Goal: Task Accomplishment & Management: Use online tool/utility

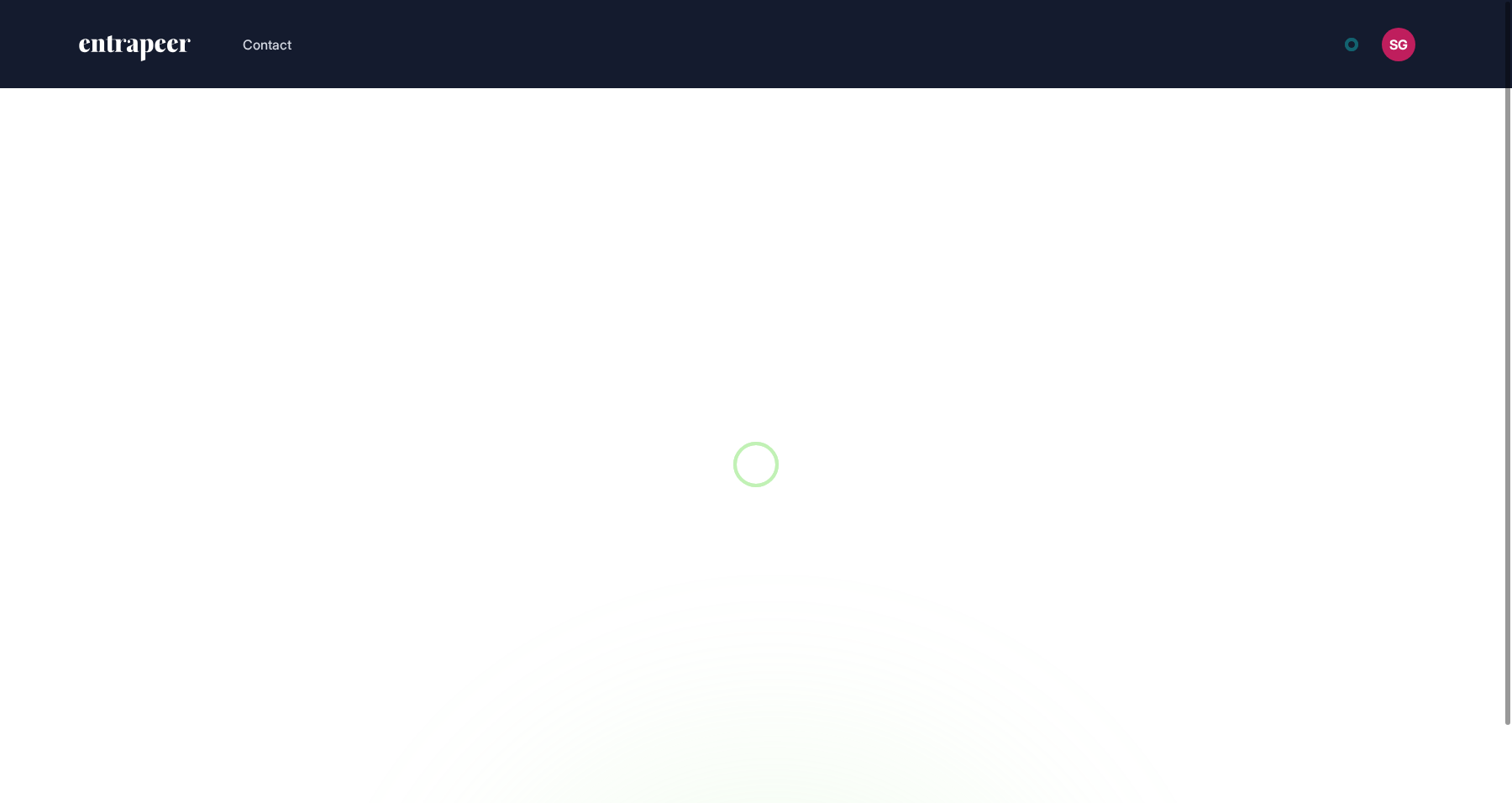
scroll to position [1, 1]
click at [108, 50] on icon "entrapeer-logo" at bounding box center [149, 44] width 85 height 17
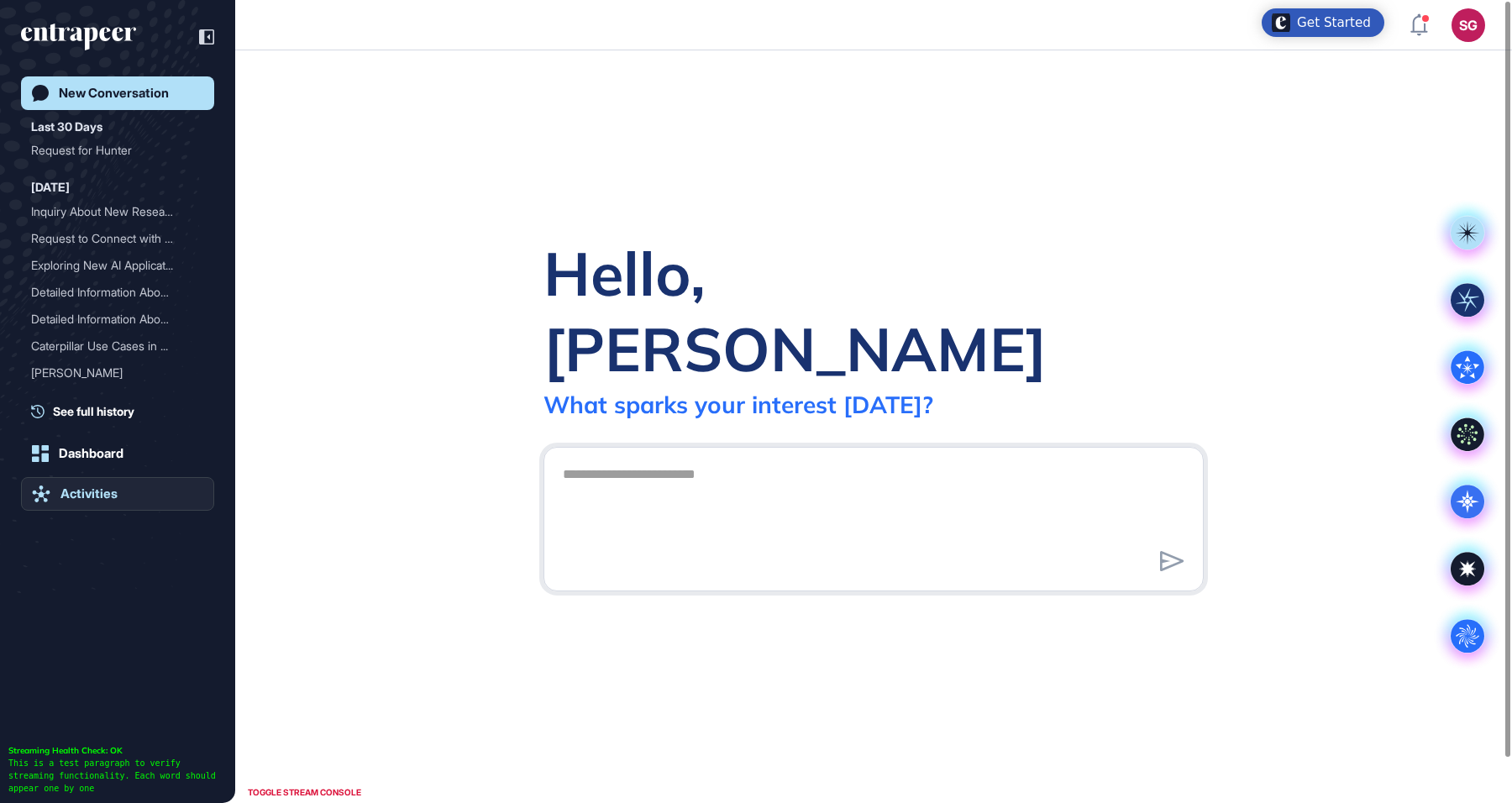
click at [149, 490] on link "Activities" at bounding box center [118, 493] width 193 height 33
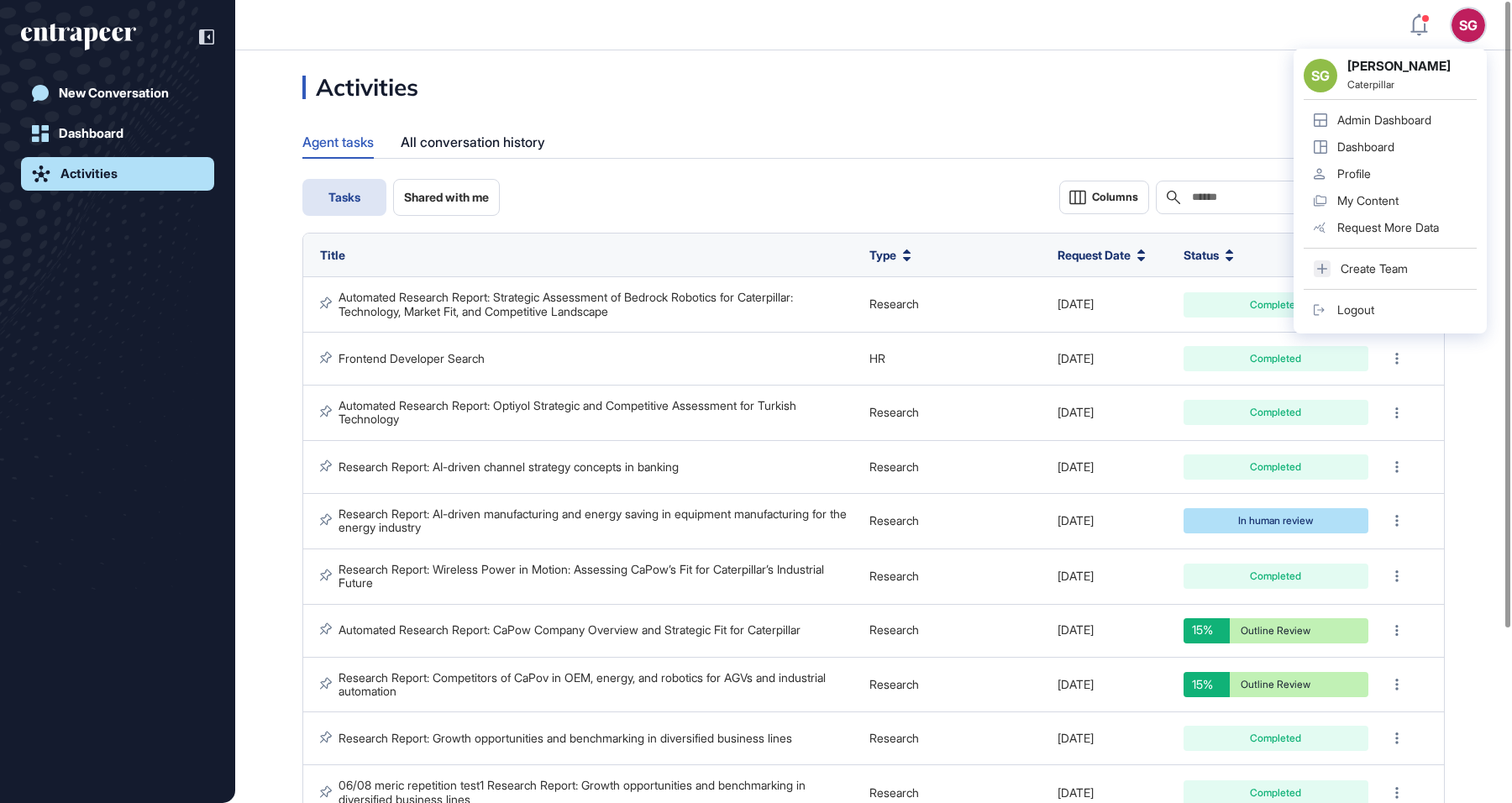
click at [1472, 22] on div "SG SG Simay Gokalp Altin Caterpillar Admin Dashboard Dashboard Profile My Conte…" at bounding box center [1467, 25] width 33 height 33
click at [1442, 119] on link "Admin Dashboard" at bounding box center [1390, 120] width 173 height 27
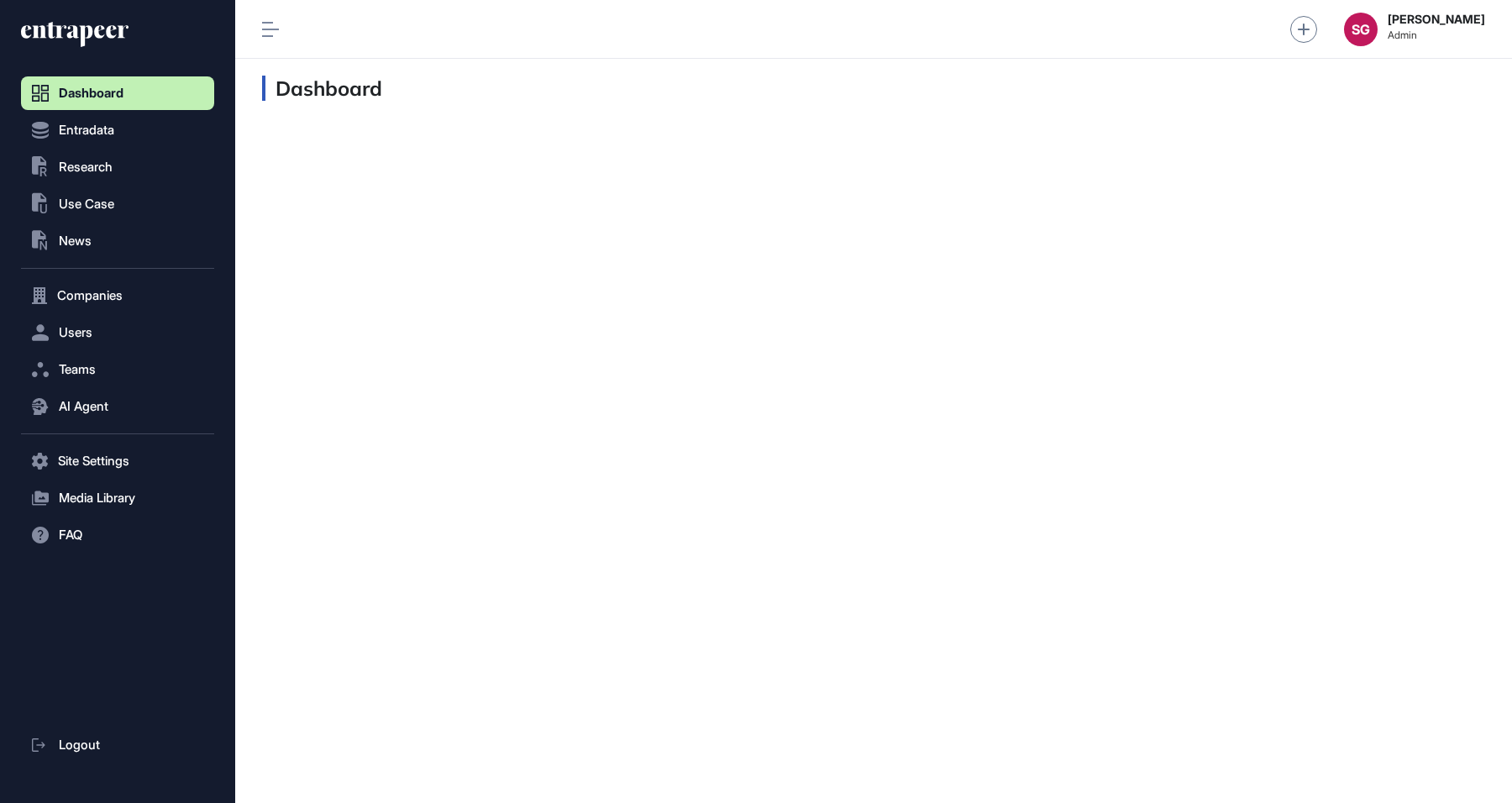
scroll to position [1, 1]
click at [94, 174] on button ".st0{fill:currentColor} Research" at bounding box center [118, 167] width 193 height 33
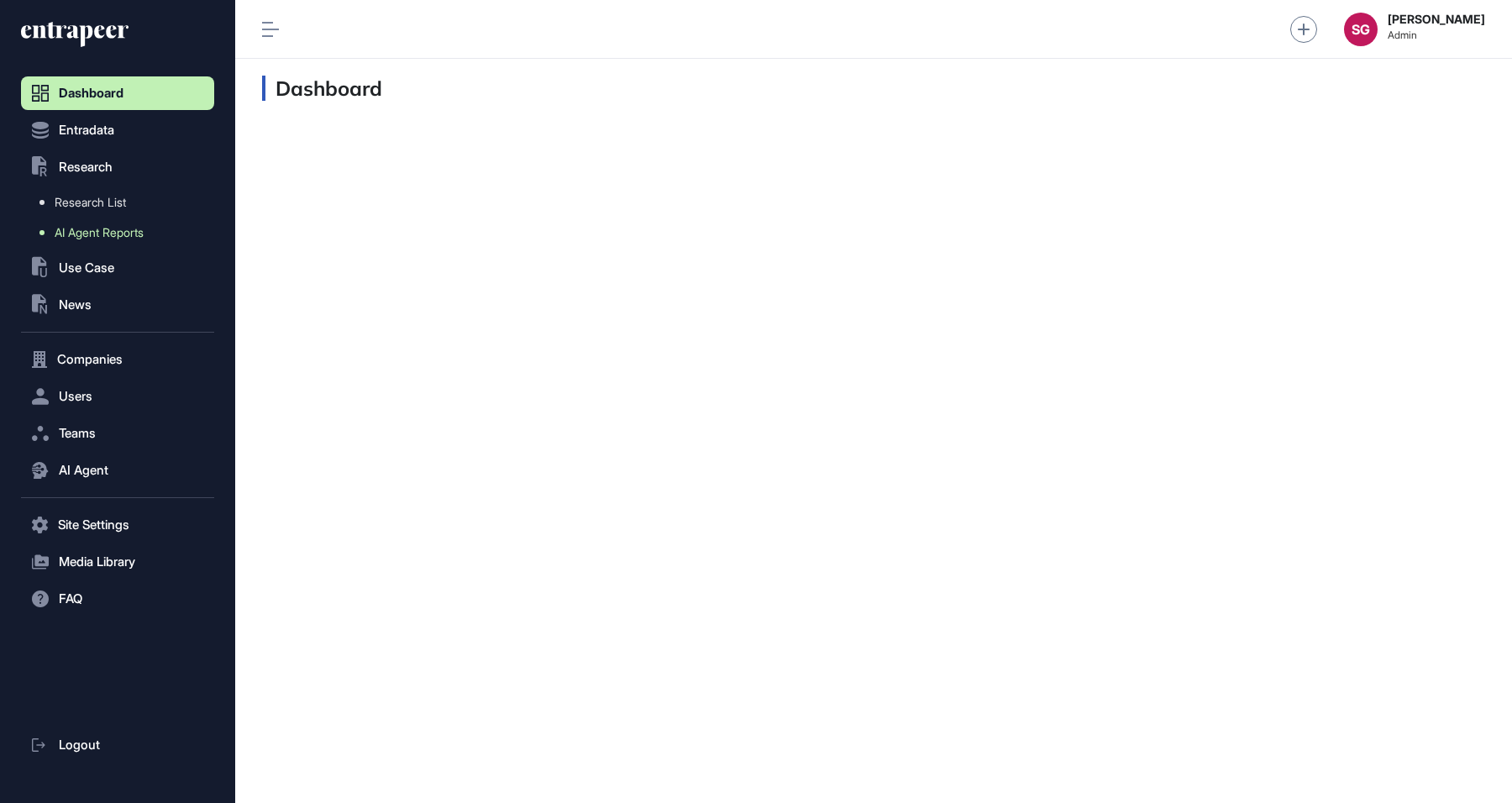
click at [95, 227] on span "AI Agent Reports" at bounding box center [100, 232] width 89 height 13
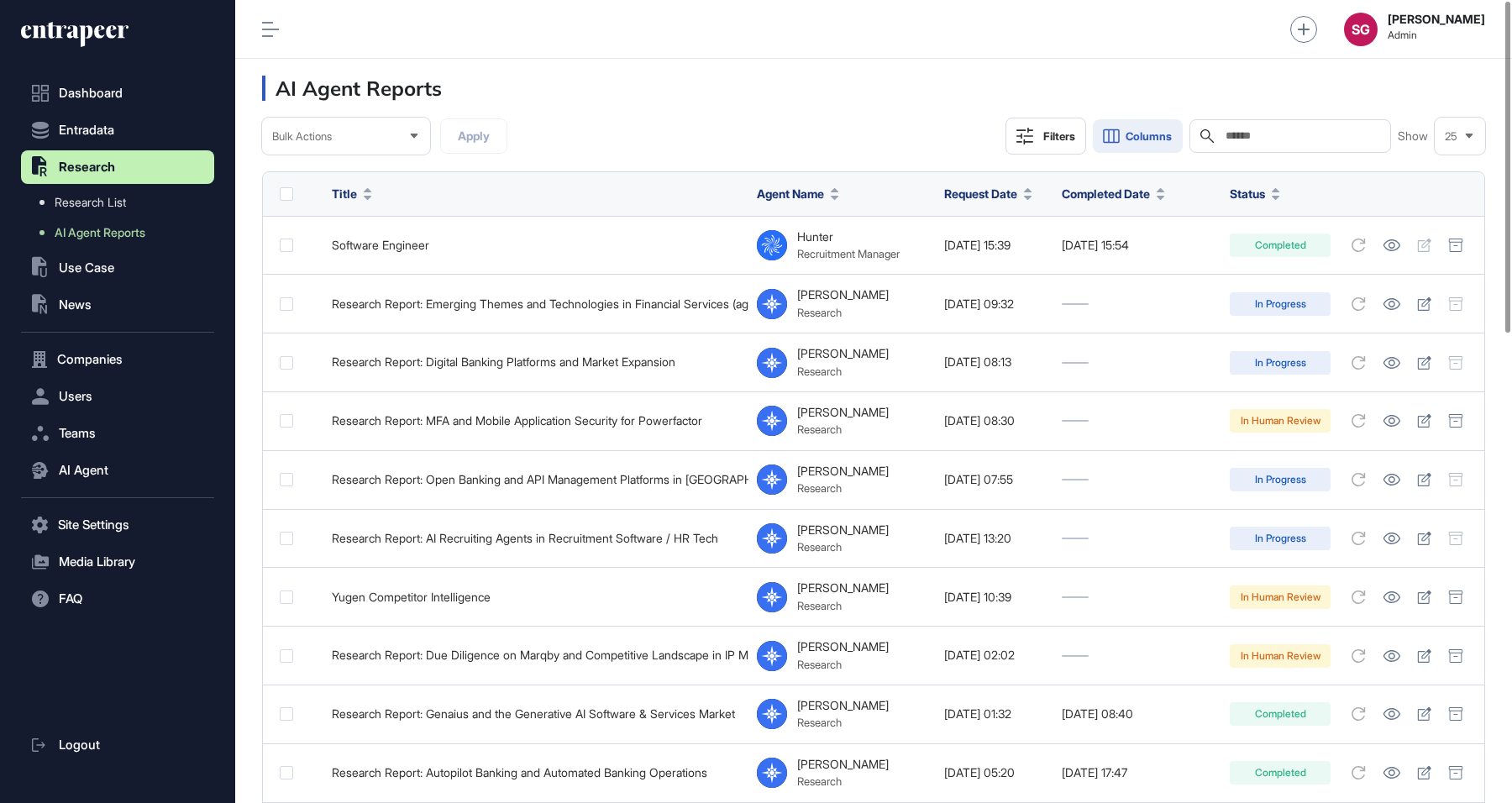
scroll to position [803, 1277]
click at [1271, 130] on input "text" at bounding box center [1302, 136] width 156 height 13
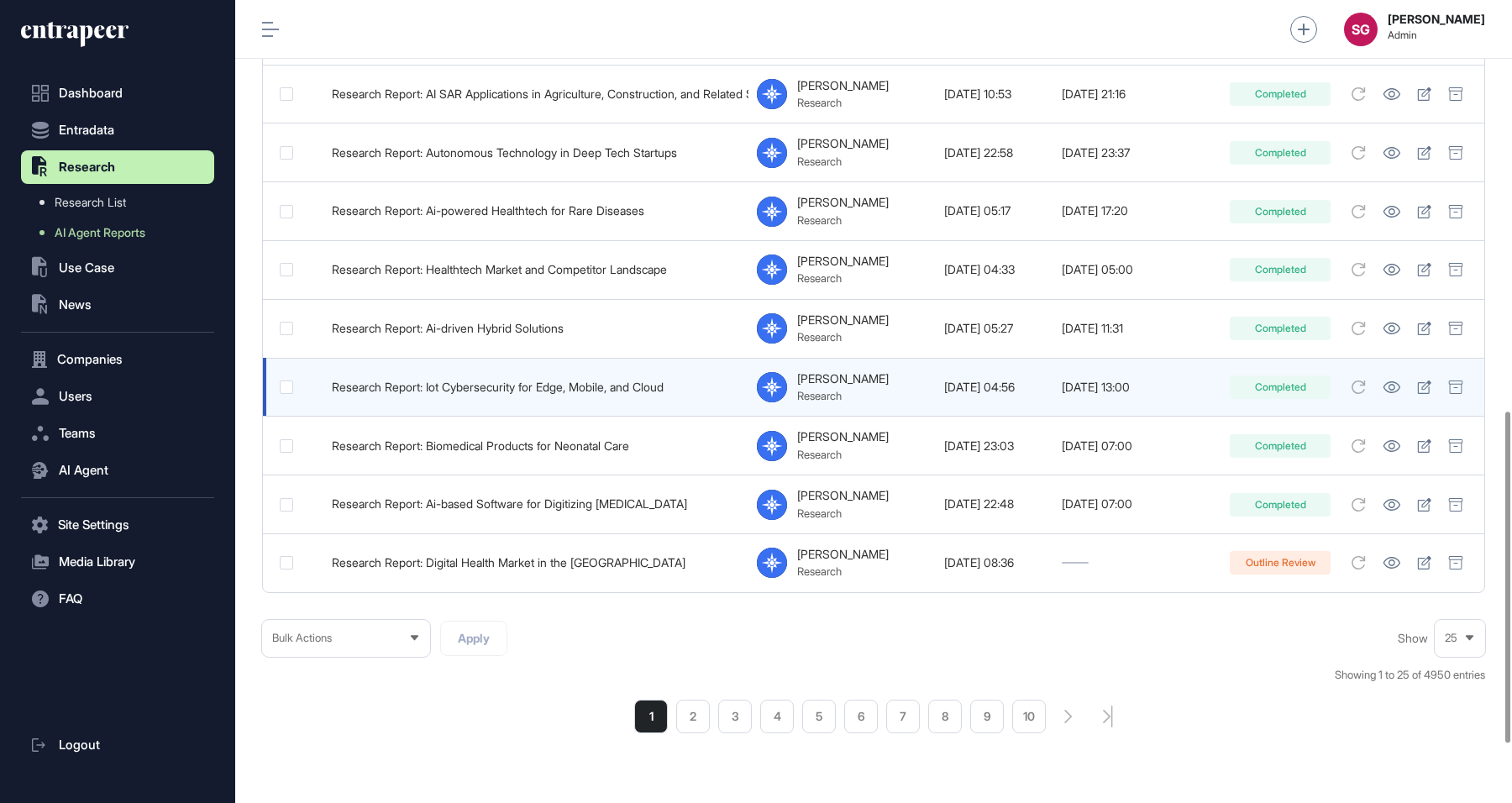
scroll to position [1120, 0]
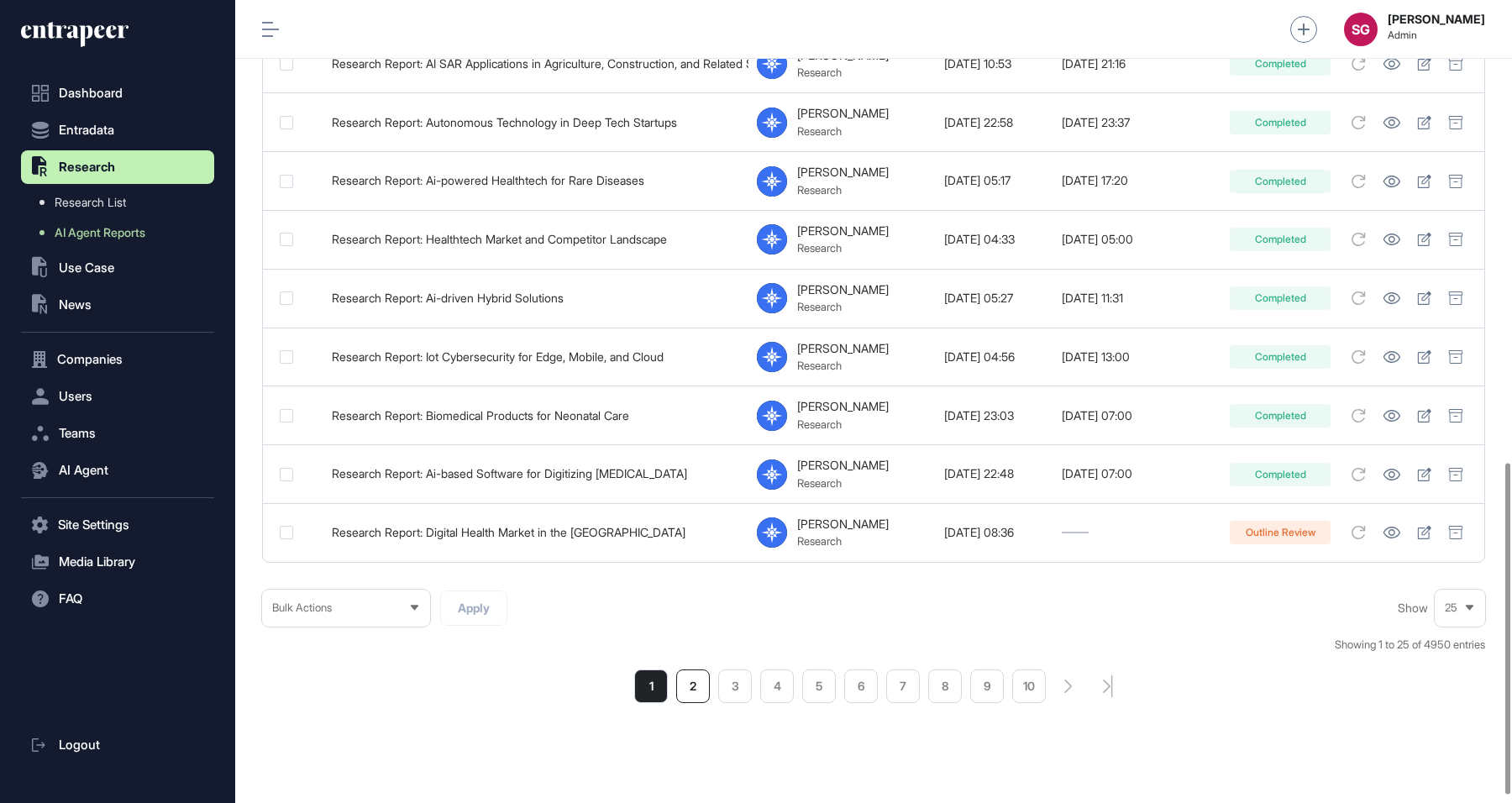
click at [691, 681] on li "2" at bounding box center [692, 685] width 33 height 33
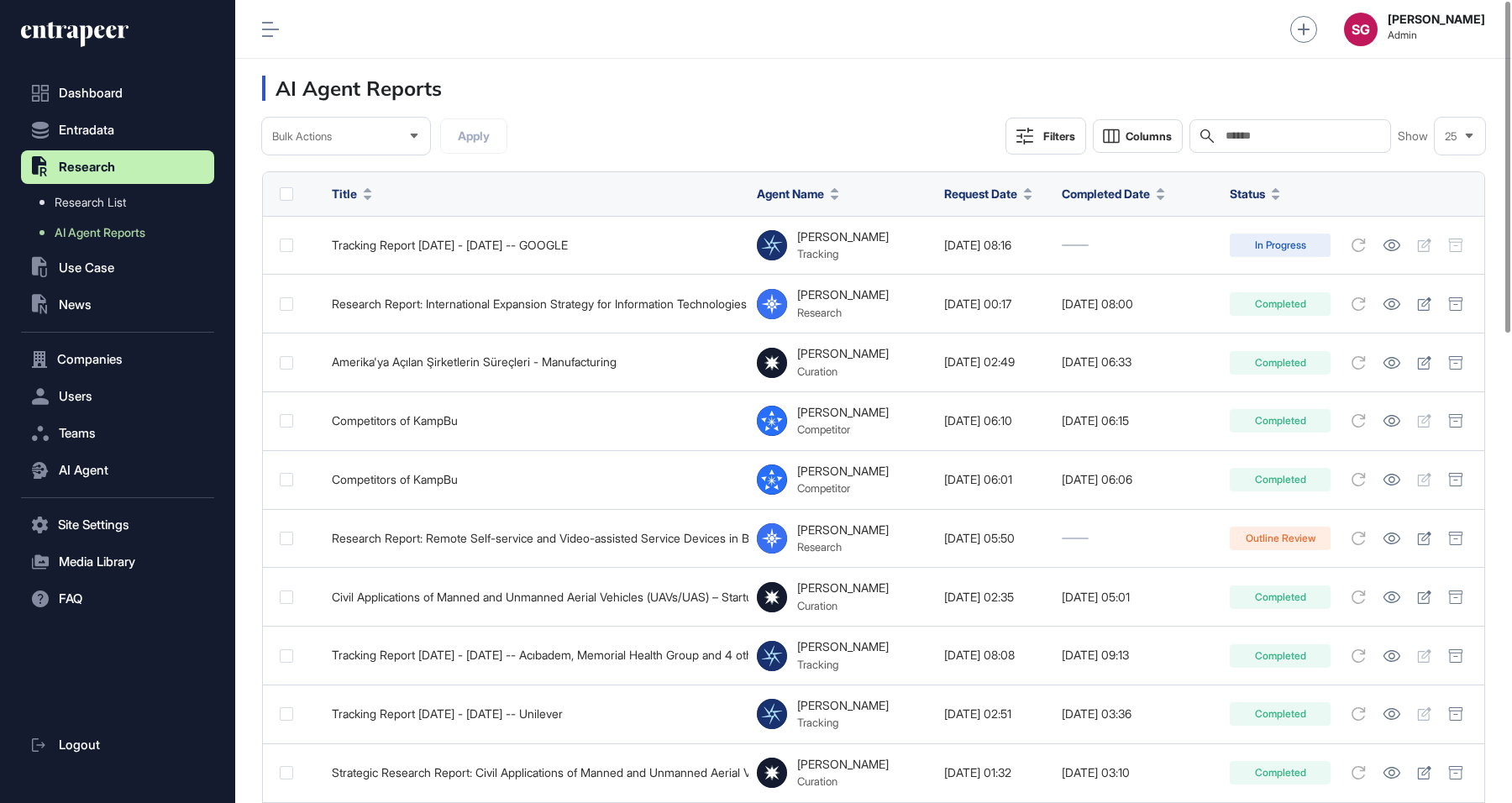
scroll to position [803, 1277]
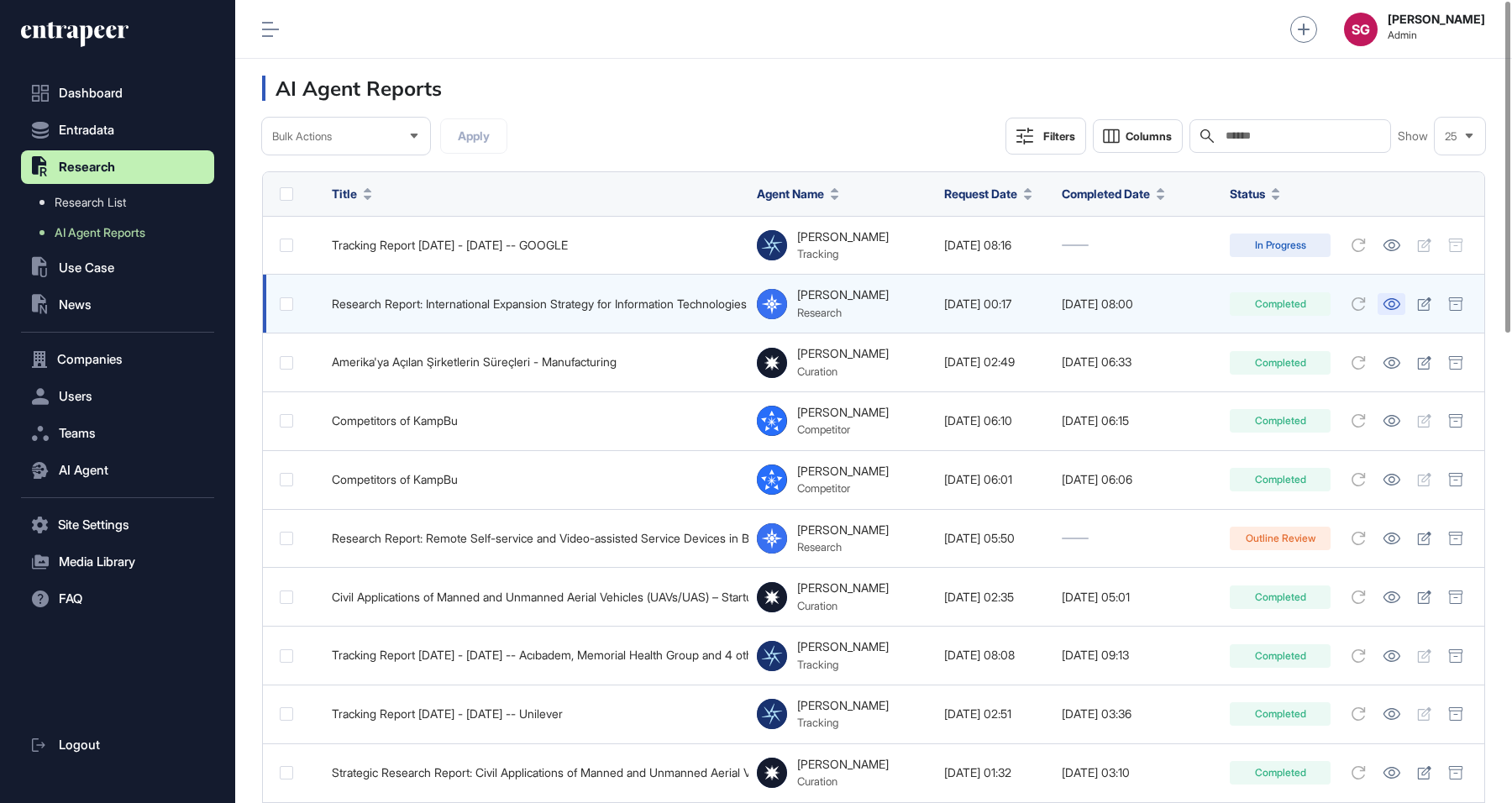
click at [1391, 306] on icon at bounding box center [1392, 304] width 18 height 11
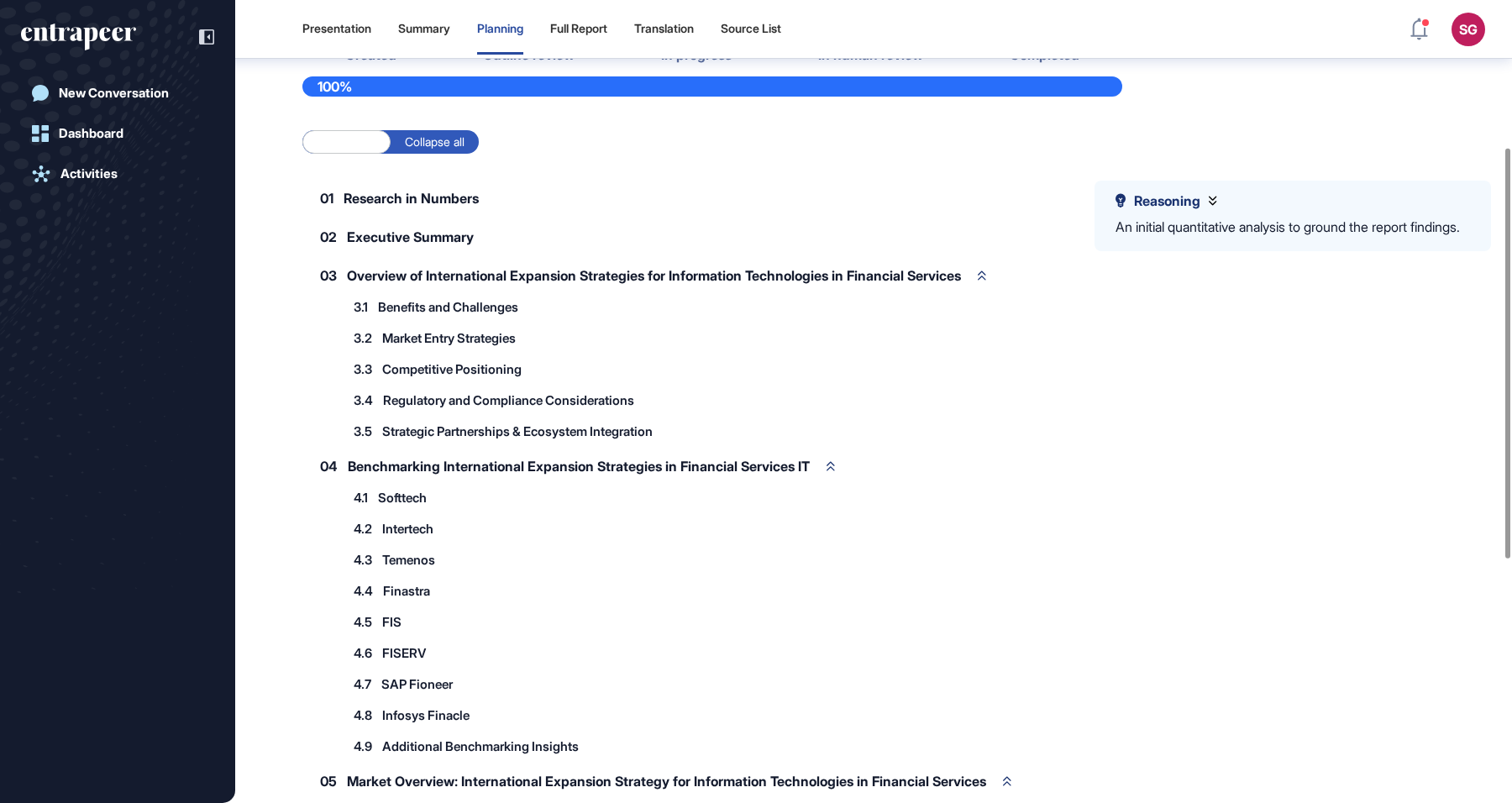
scroll to position [568, 0]
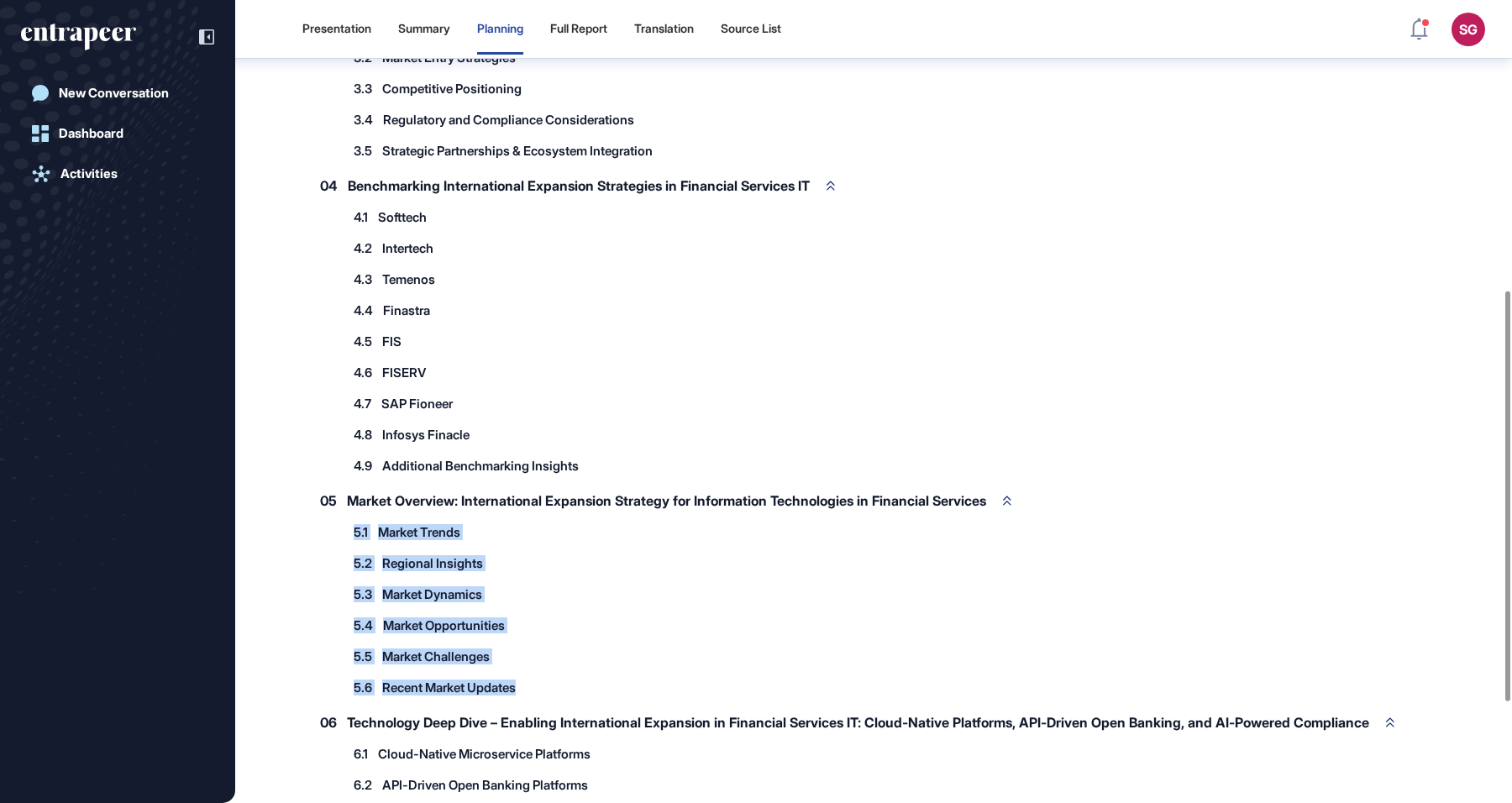
drag, startPoint x: 542, startPoint y: 670, endPoint x: 351, endPoint y: 517, distance: 244.7
click at [351, 519] on div "5.1 Market Trends 5.1.1 Current Market Size & Revenue 5.1.2 Market Volume & Gro…" at bounding box center [733, 610] width 778 height 183
copy div "5.1 Market Trends 5.1.1 Current Market Size & Revenue 5.1.2 Market Volume & Gro…"
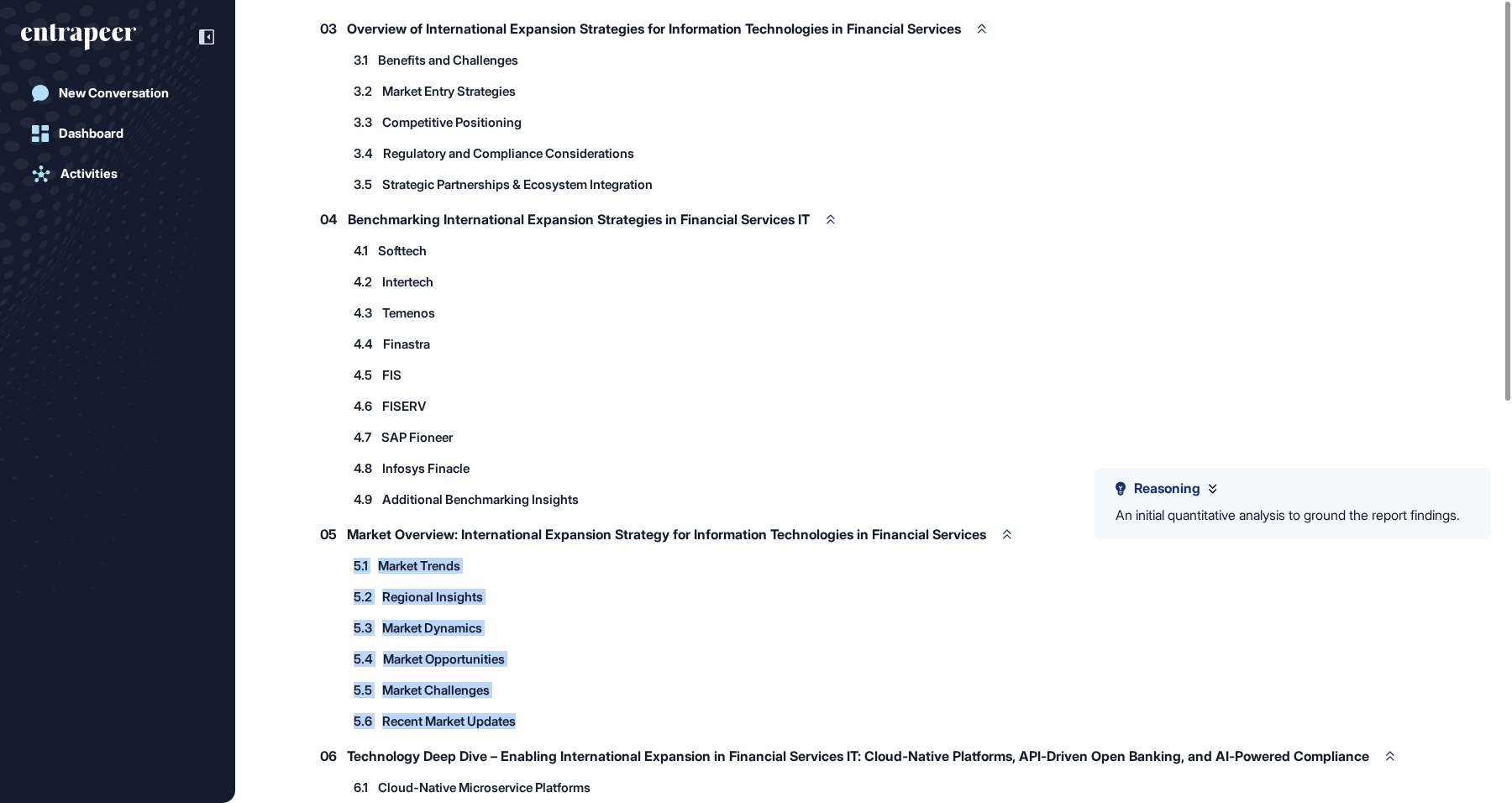
scroll to position [0, 0]
